Goal: Transaction & Acquisition: Purchase product/service

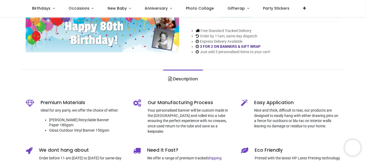
scroll to position [119, 0]
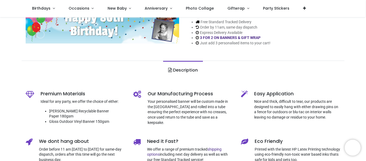
click at [181, 71] on link "Description" at bounding box center [183, 70] width 40 height 19
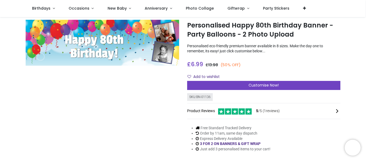
scroll to position [0, 0]
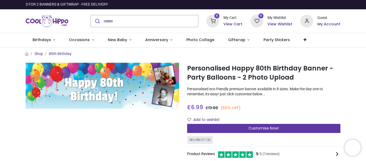
click at [259, 127] on span "Customise Now!" at bounding box center [264, 128] width 30 height 5
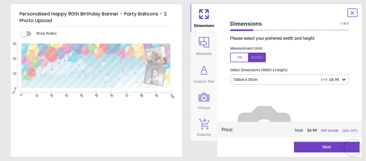
click at [343, 79] on icon at bounding box center [344, 80] width 3 height 2
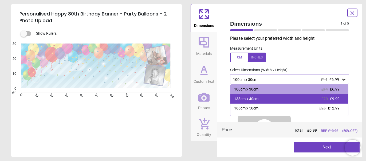
click at [241, 98] on div "133cm x 40cm" at bounding box center [246, 98] width 24 height 5
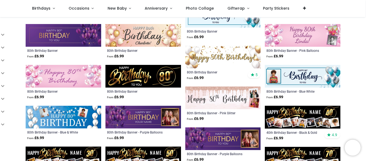
scroll to position [209, 0]
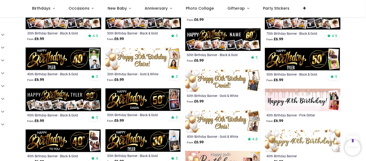
scroll to position [329, 0]
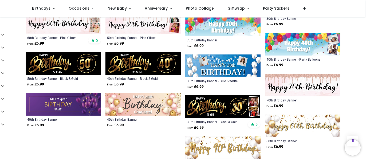
scroll to position [868, 0]
